Goal: Information Seeking & Learning: Learn about a topic

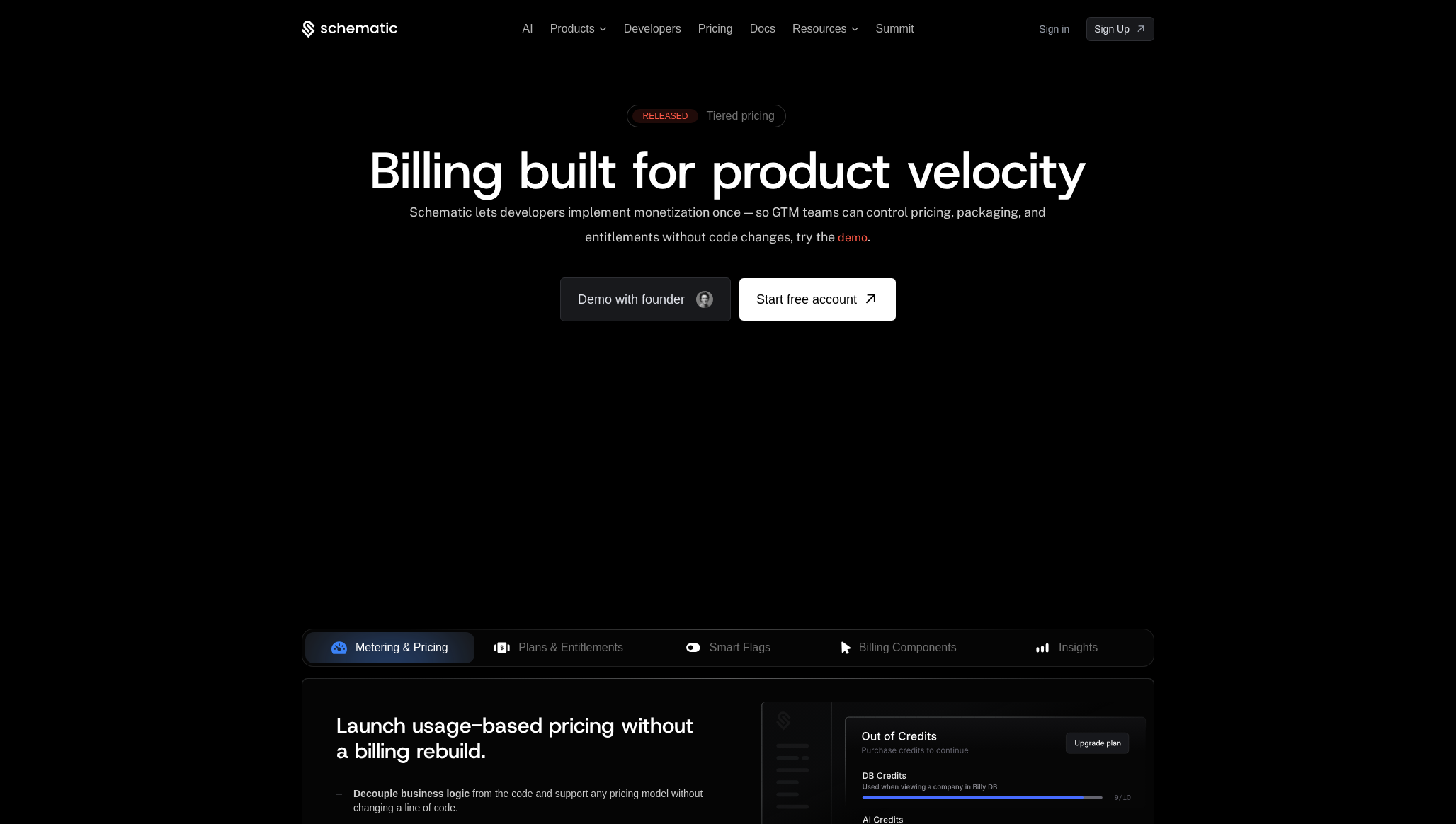
click at [664, 442] on div "Your browser does not support the video tag." at bounding box center [728, 418] width 921 height 596
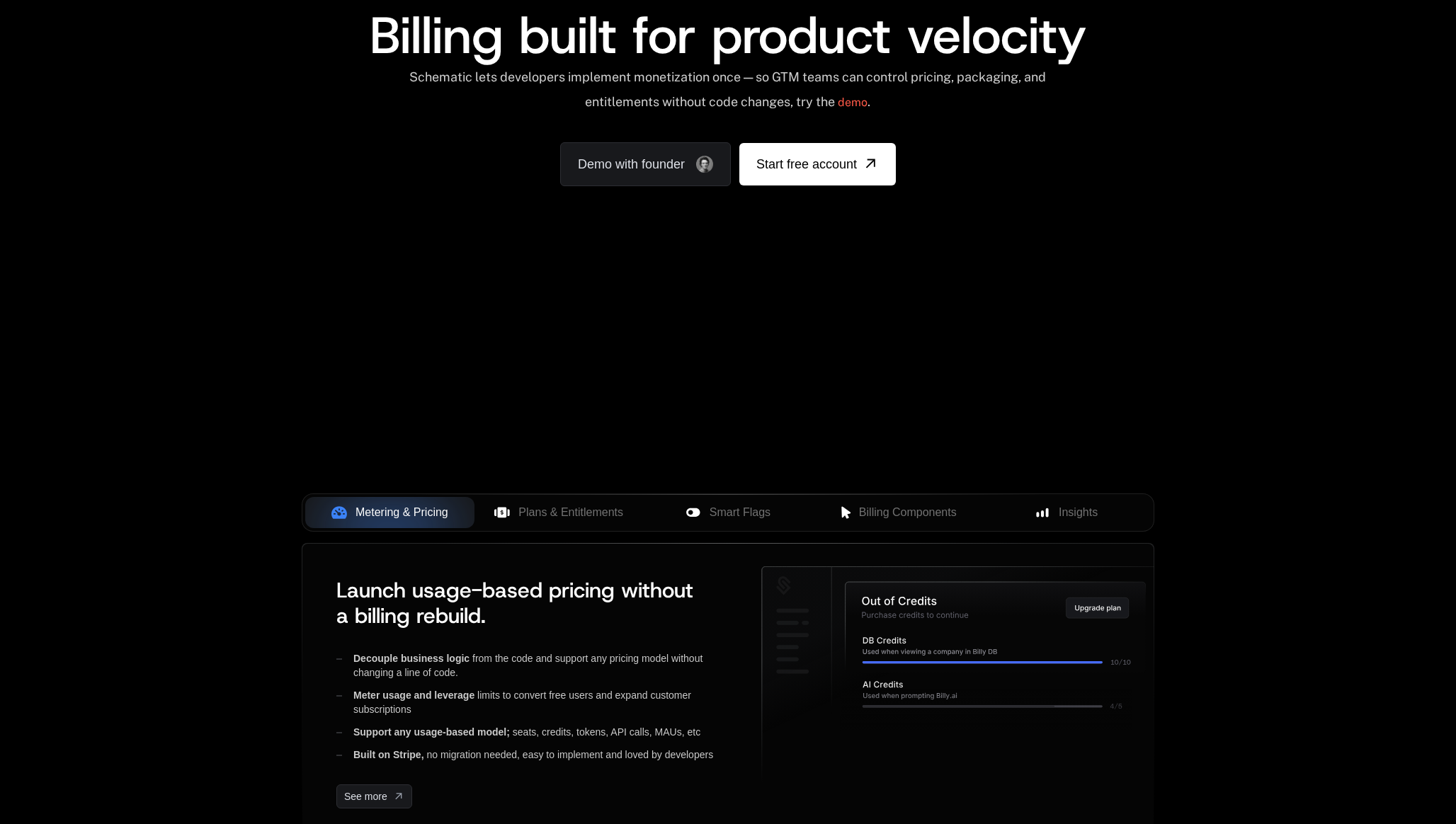
scroll to position [136, 0]
click at [550, 524] on button "Plans & Entitlements" at bounding box center [559, 511] width 170 height 31
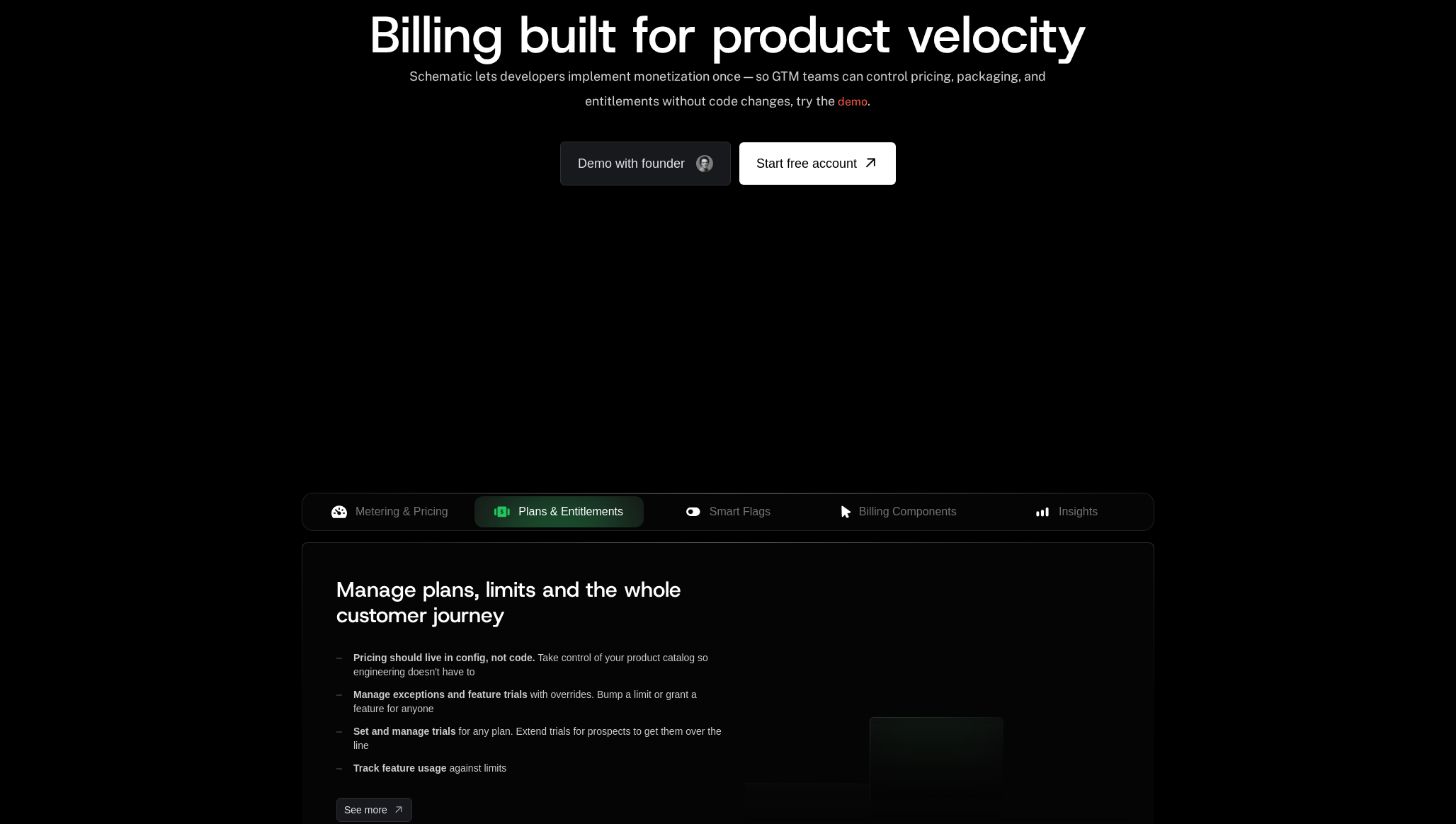
scroll to position [265, 0]
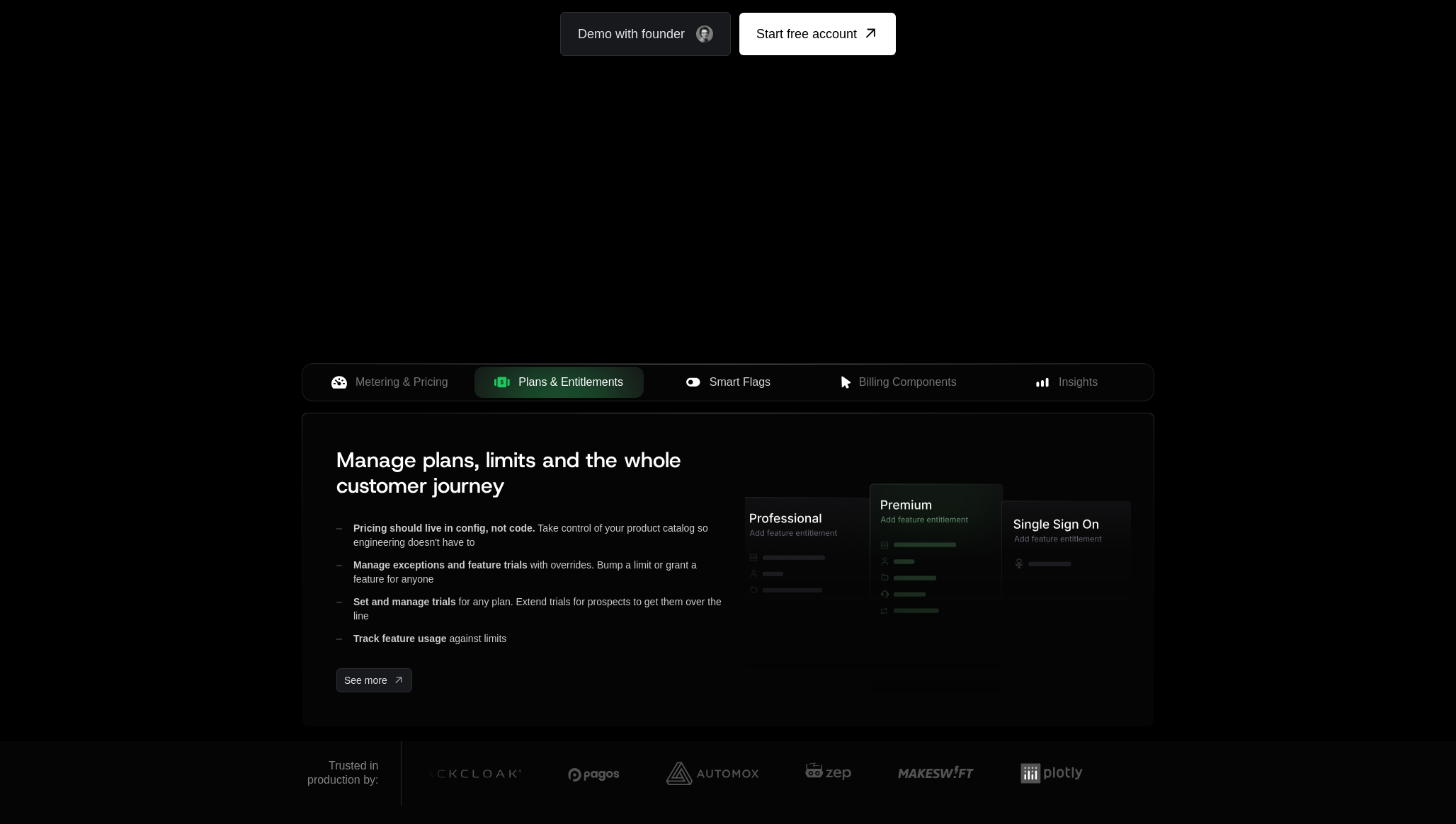
click at [721, 392] on button "Smart Flags" at bounding box center [728, 382] width 170 height 31
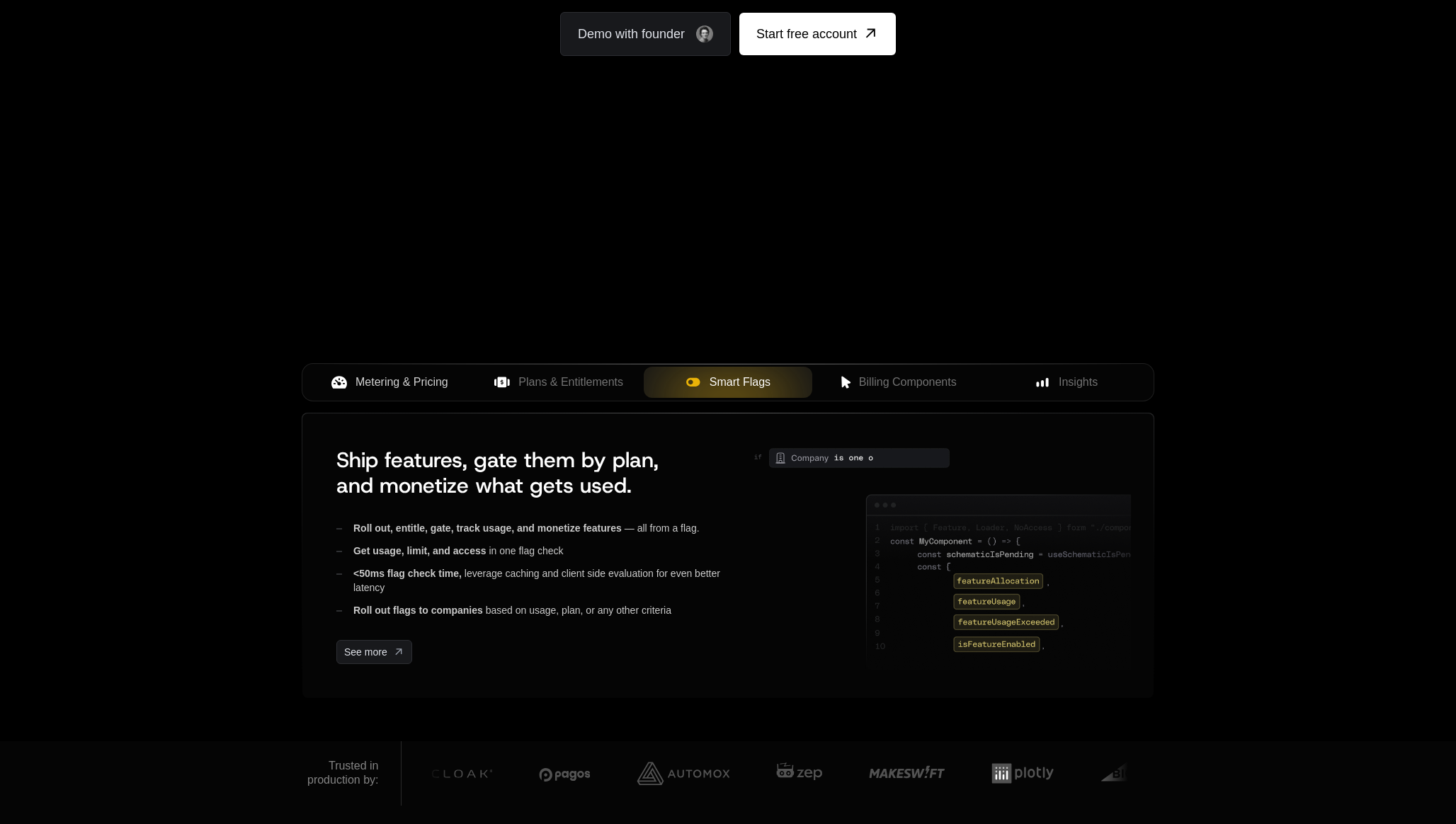
click at [424, 379] on span "Metering & Pricing" at bounding box center [402, 382] width 93 height 17
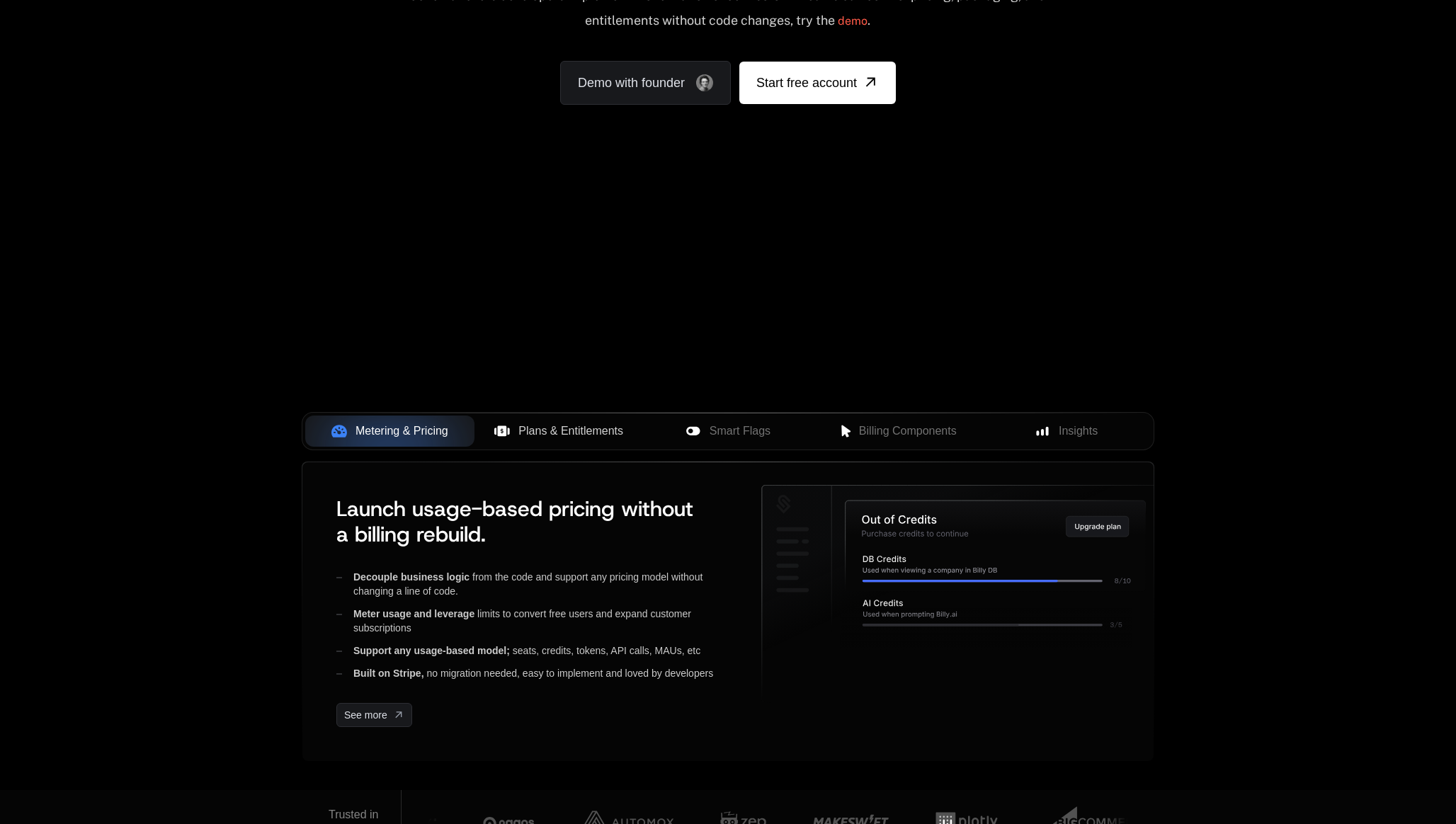
scroll to position [0, 0]
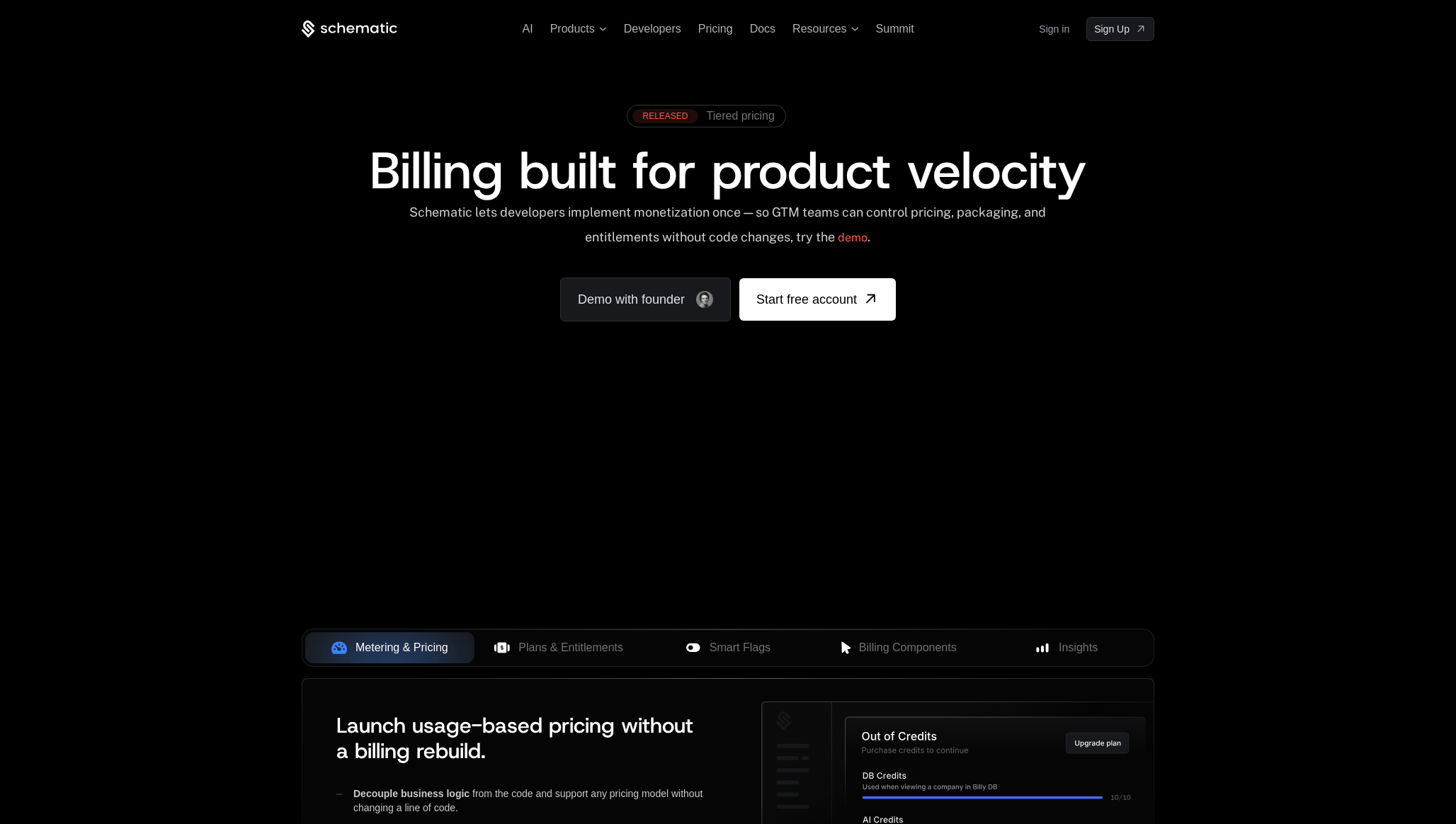
click at [519, 26] on div "AI Products Developers Pricing Docs Resources Summit Sign in Sign Up" at bounding box center [728, 28] width 853 height 24
click at [524, 29] on span "AI" at bounding box center [527, 28] width 11 height 12
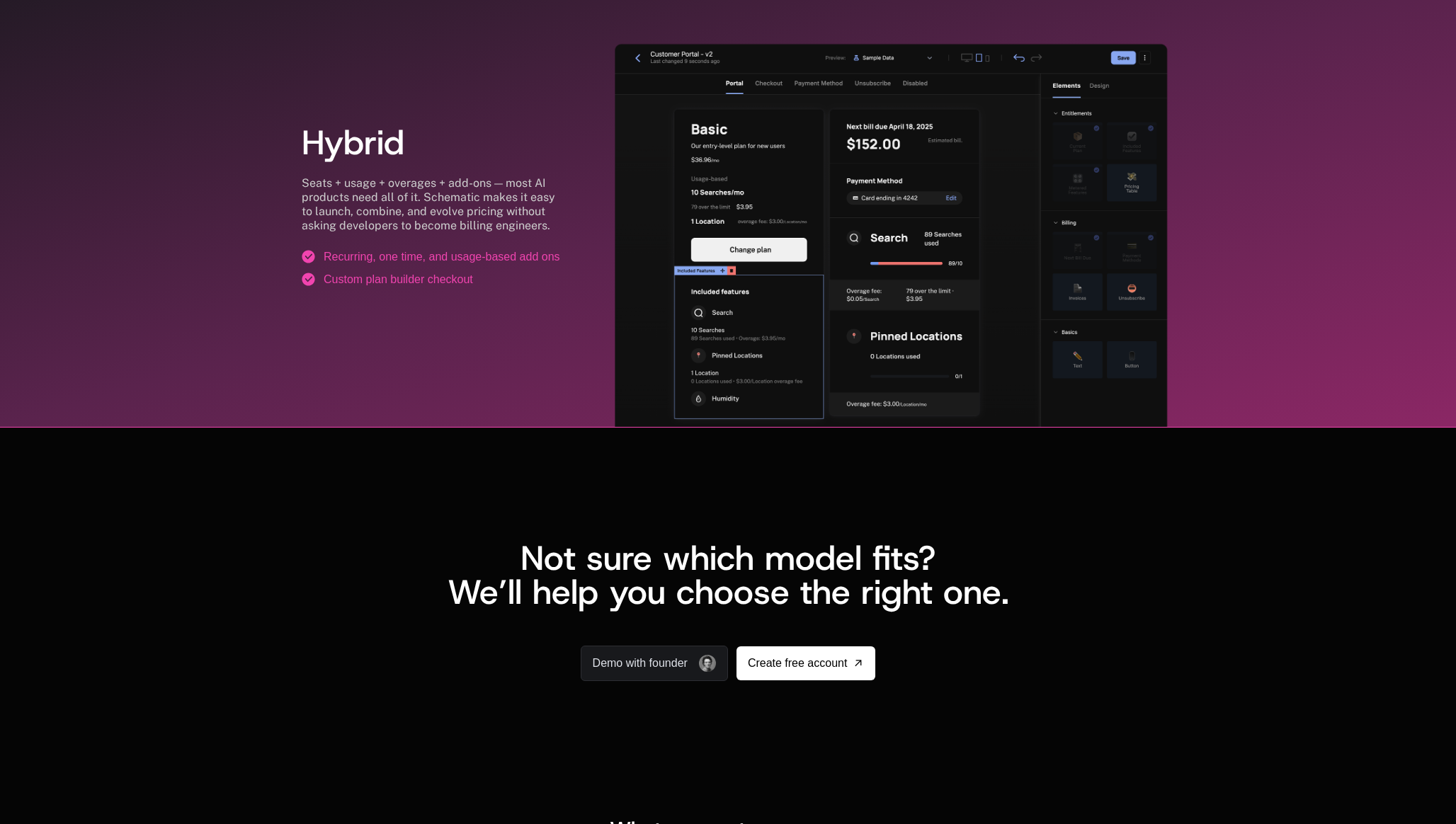
scroll to position [2626, 0]
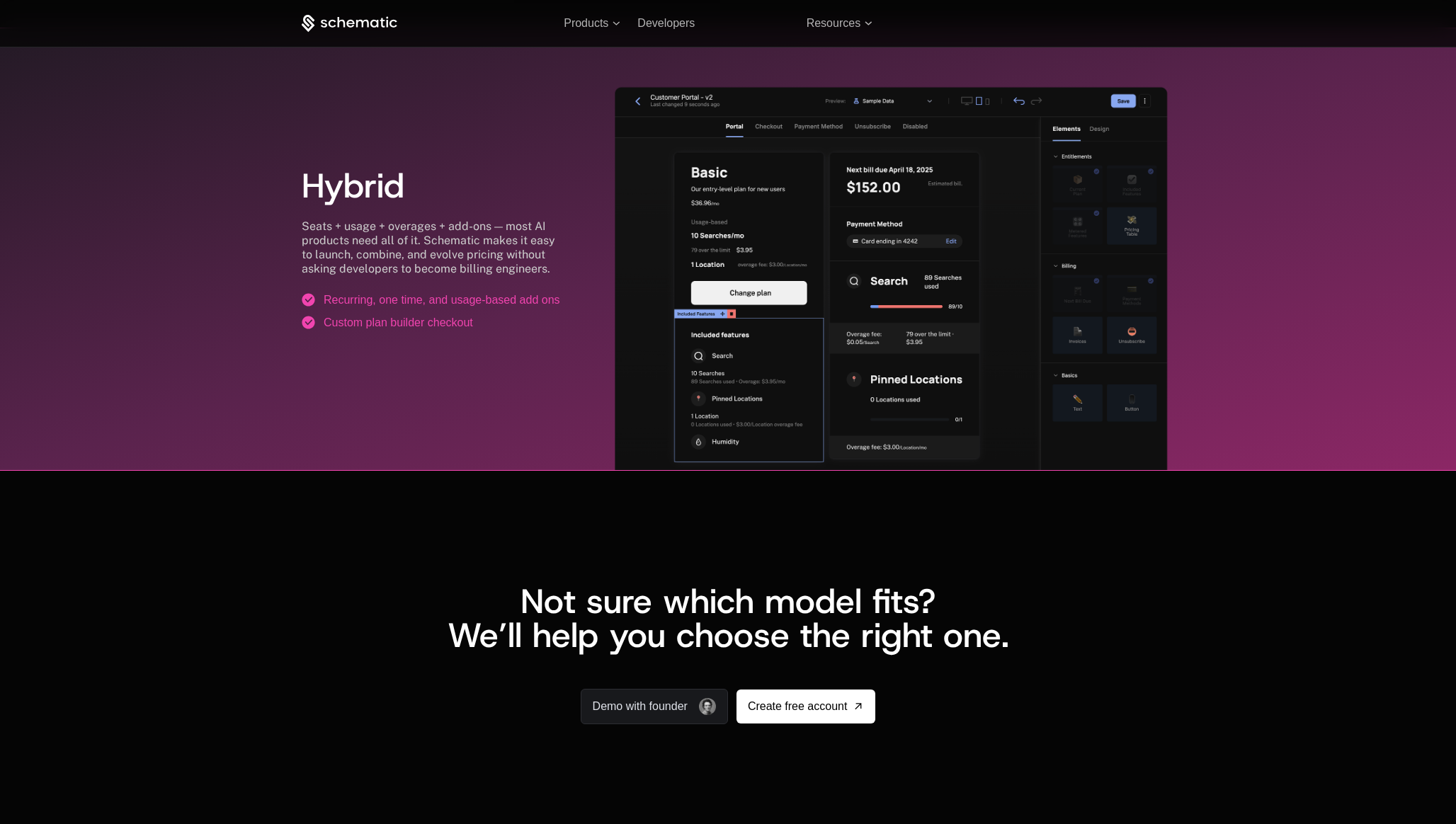
click at [772, 304] on img at bounding box center [891, 282] width 553 height 393
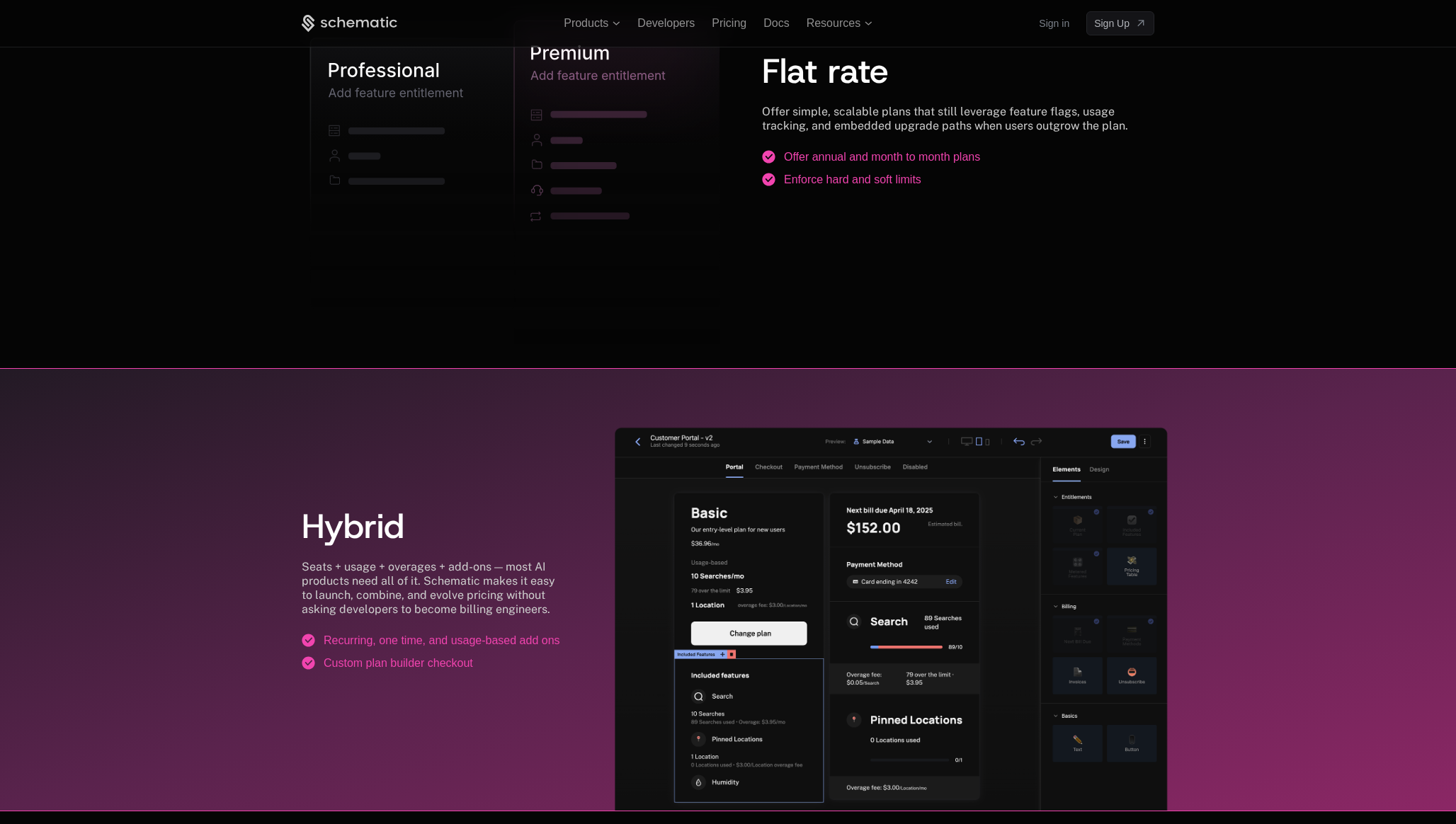
scroll to position [1339, 0]
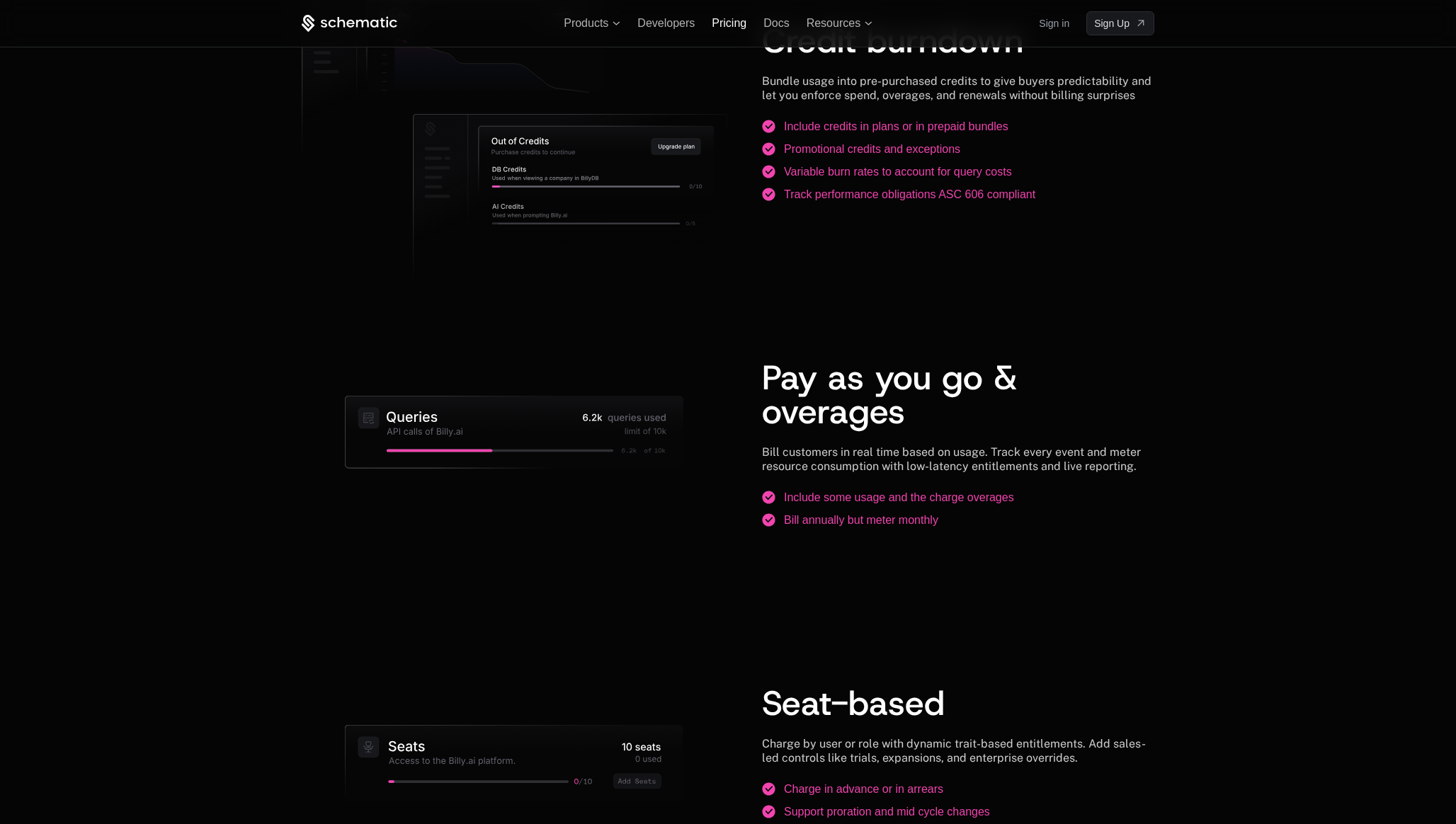
click at [727, 22] on span "Pricing" at bounding box center [729, 22] width 35 height 12
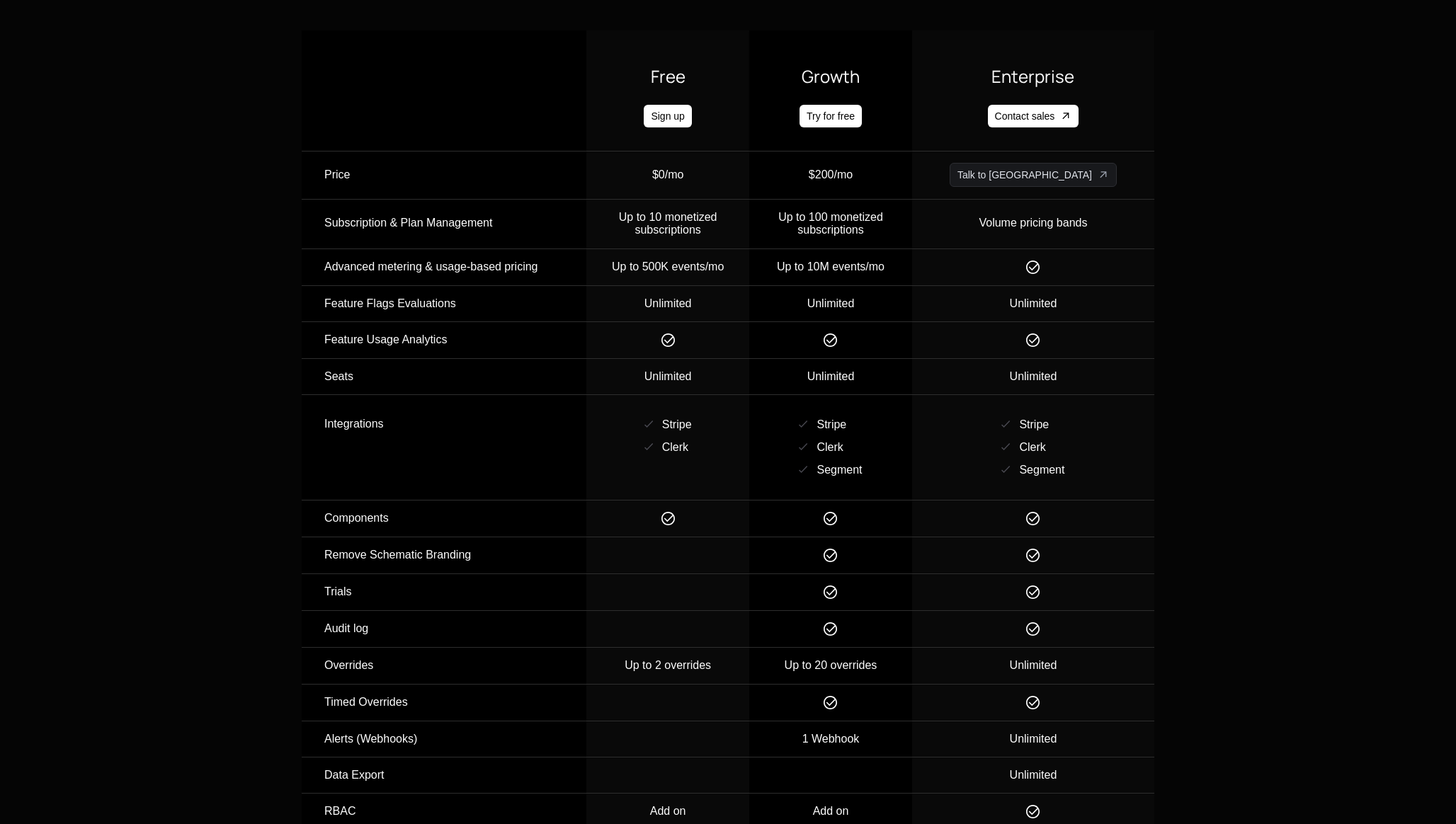
scroll to position [1433, 0]
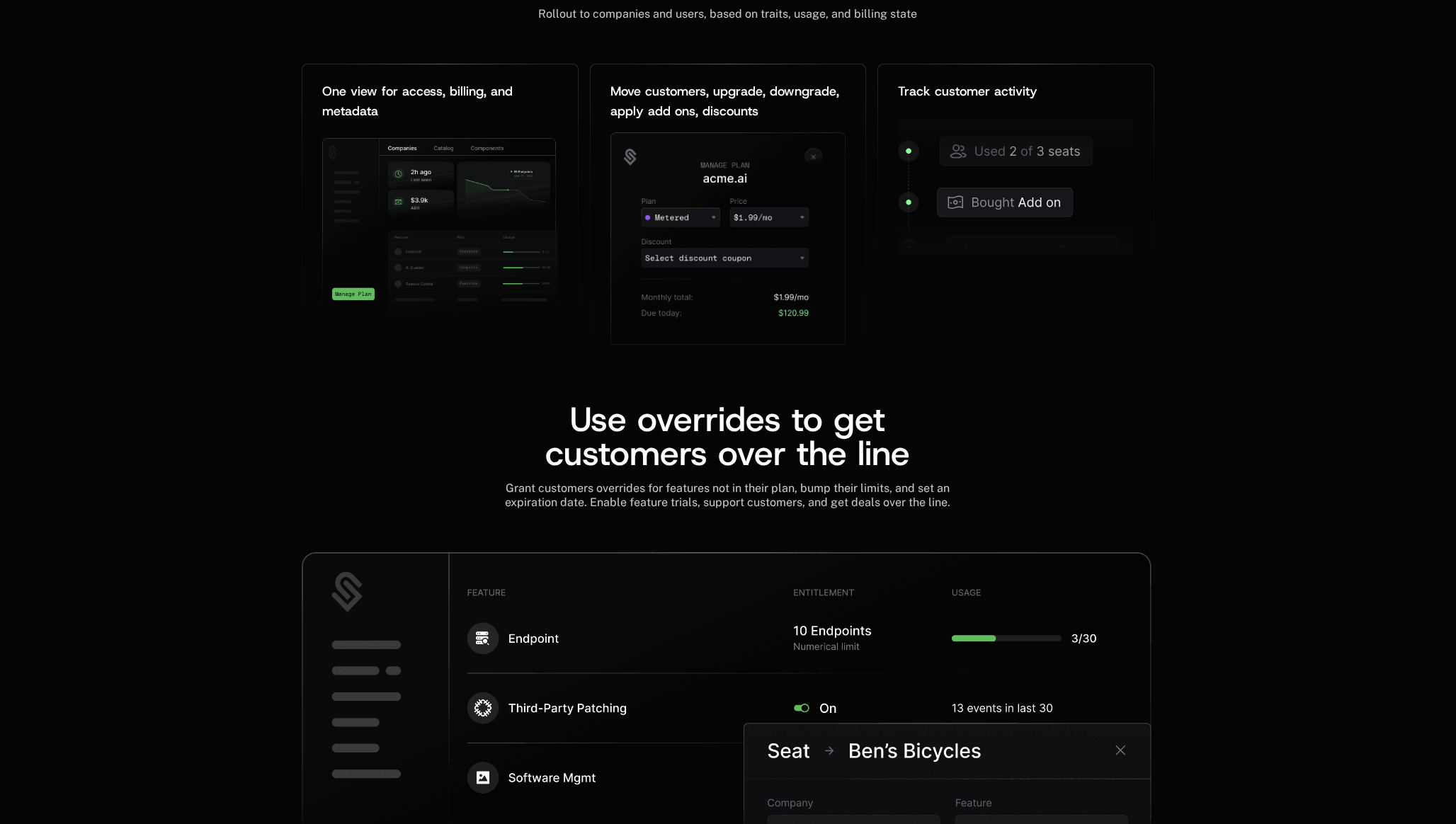
scroll to position [1842, 0]
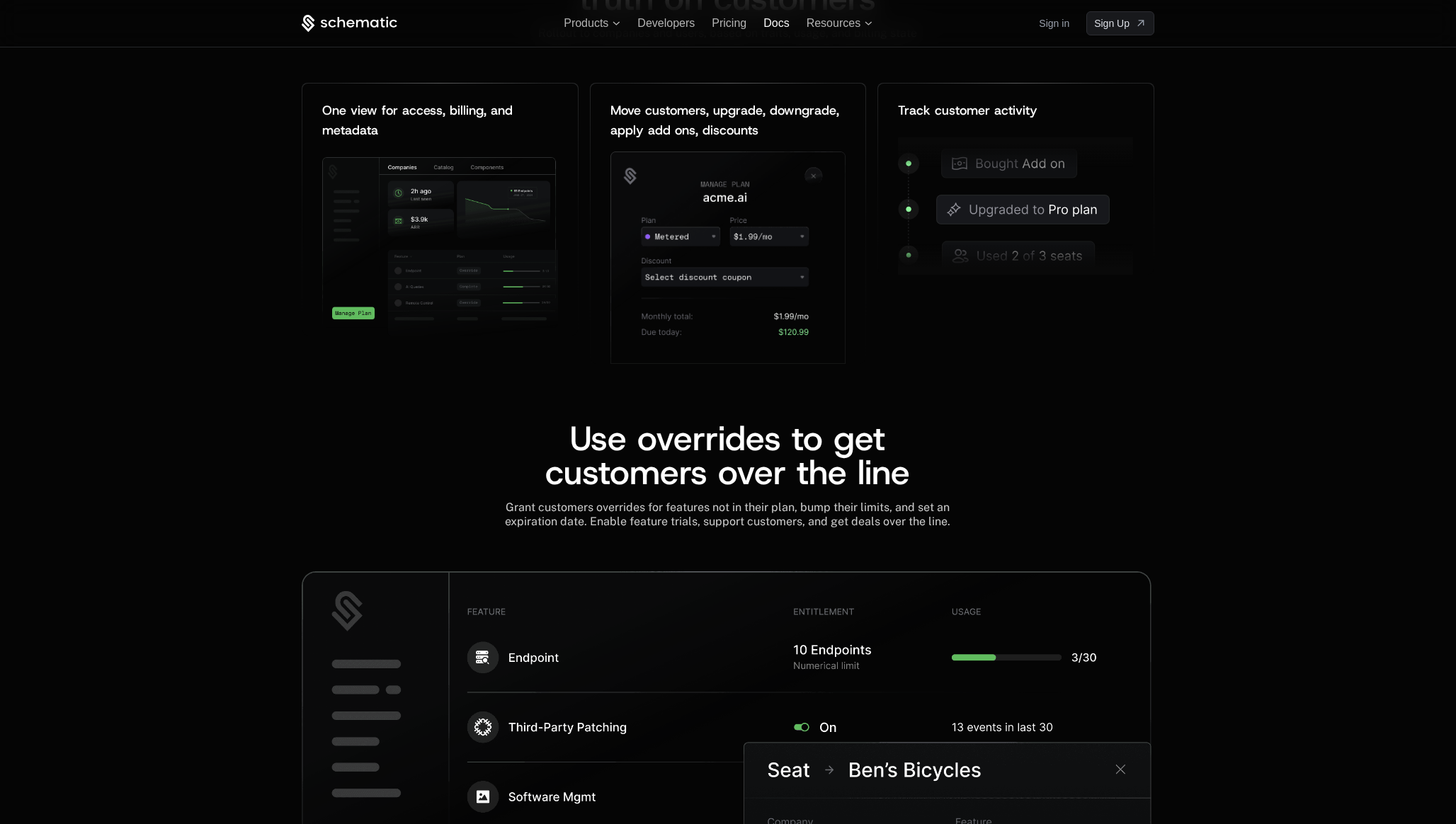
click at [785, 27] on span "Docs" at bounding box center [776, 22] width 25 height 12
